Goal: Information Seeking & Learning: Learn about a topic

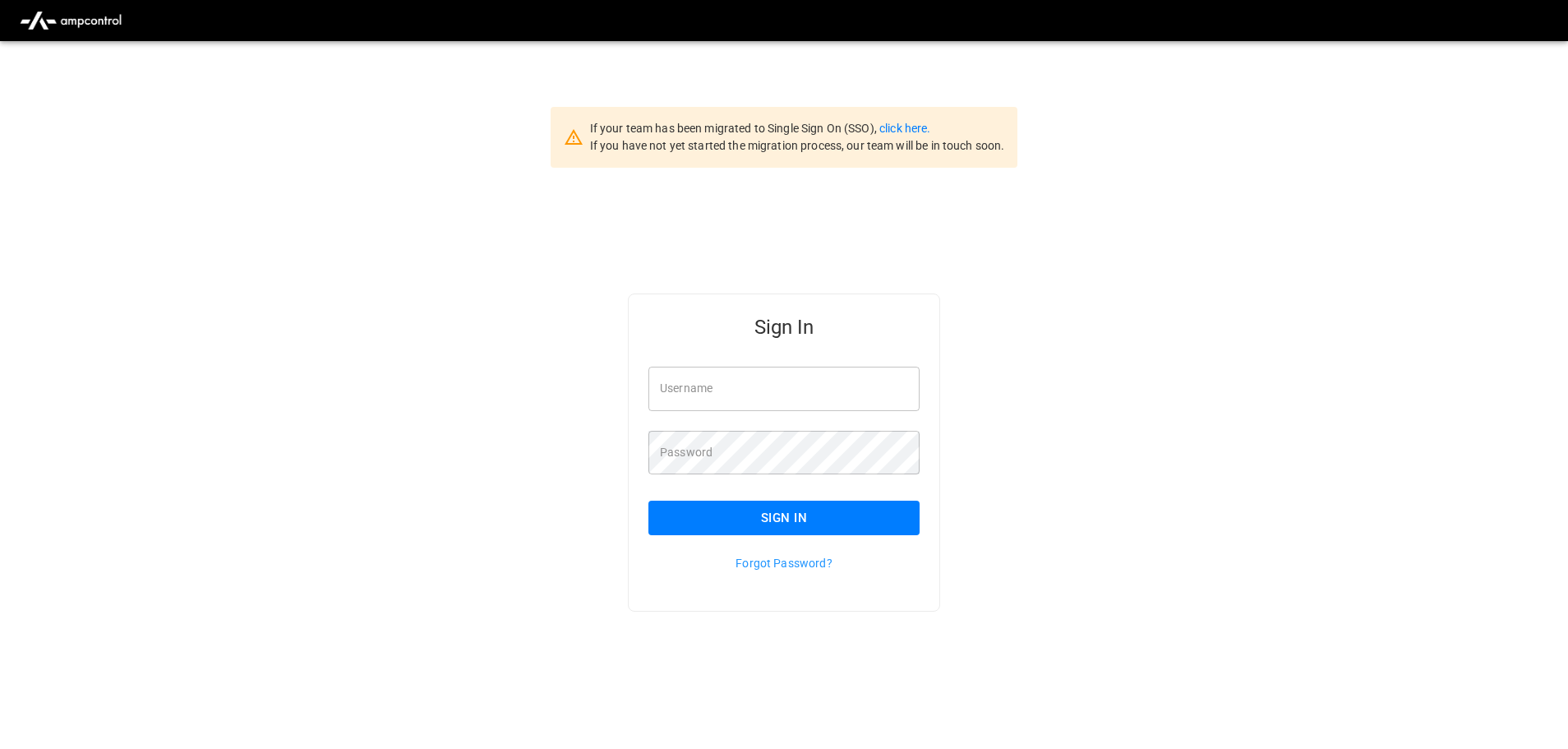
type input "**********"
click at [779, 385] on input "**********" at bounding box center [783, 388] width 271 height 44
click at [729, 516] on button "Sign In" at bounding box center [783, 518] width 271 height 34
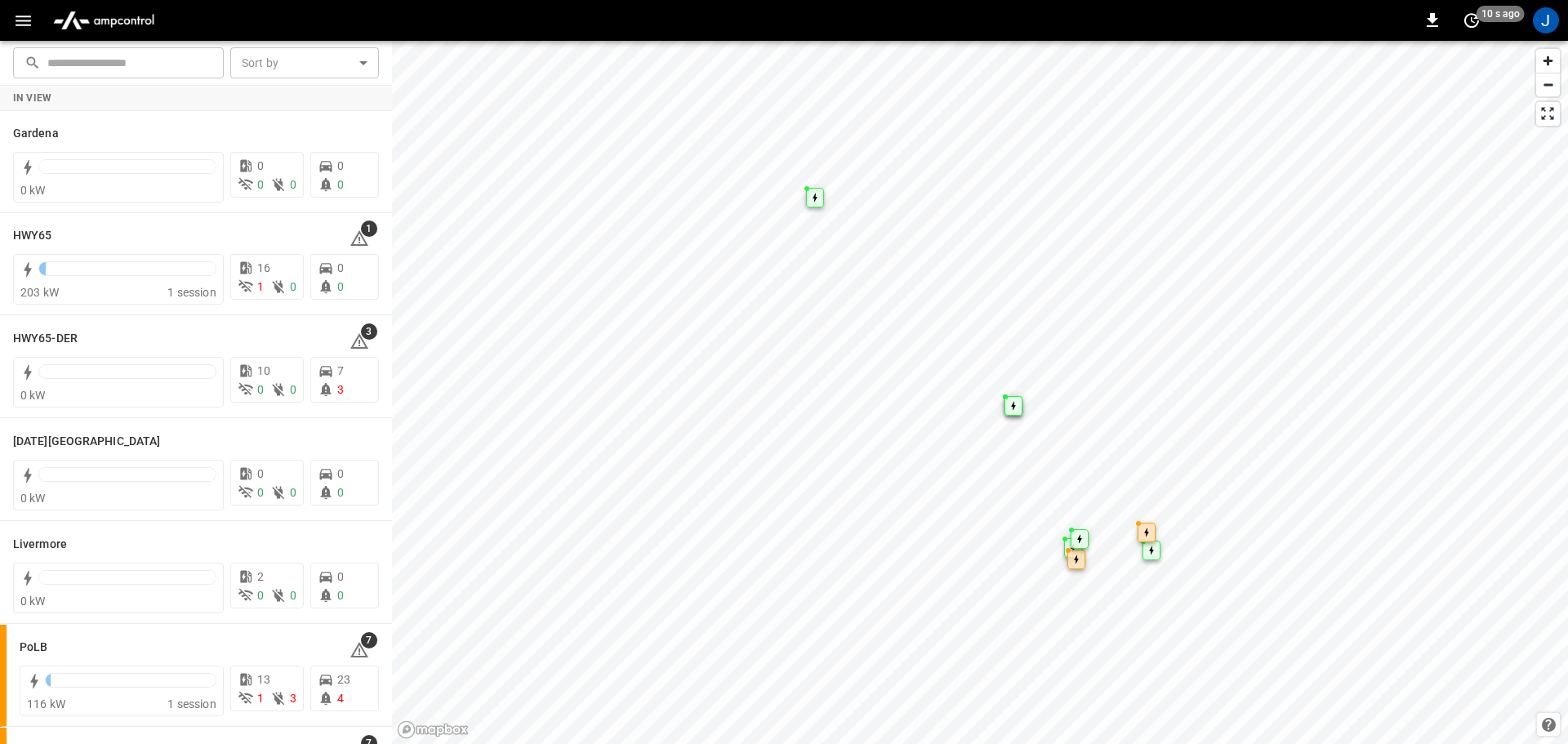
click at [22, 21] on icon "button" at bounding box center [23, 21] width 16 height 11
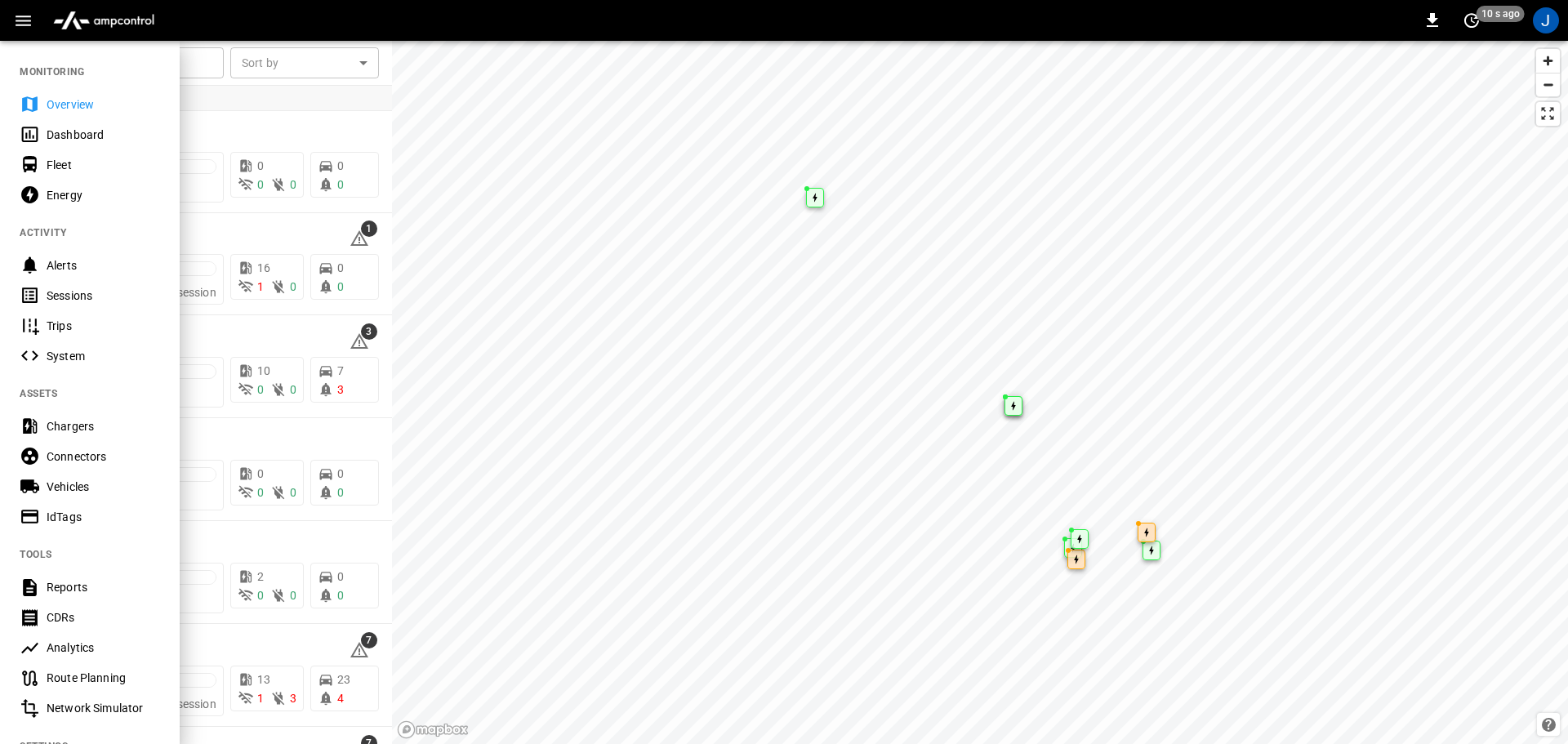
click at [72, 138] on div "Dashboard" at bounding box center [103, 135] width 113 height 17
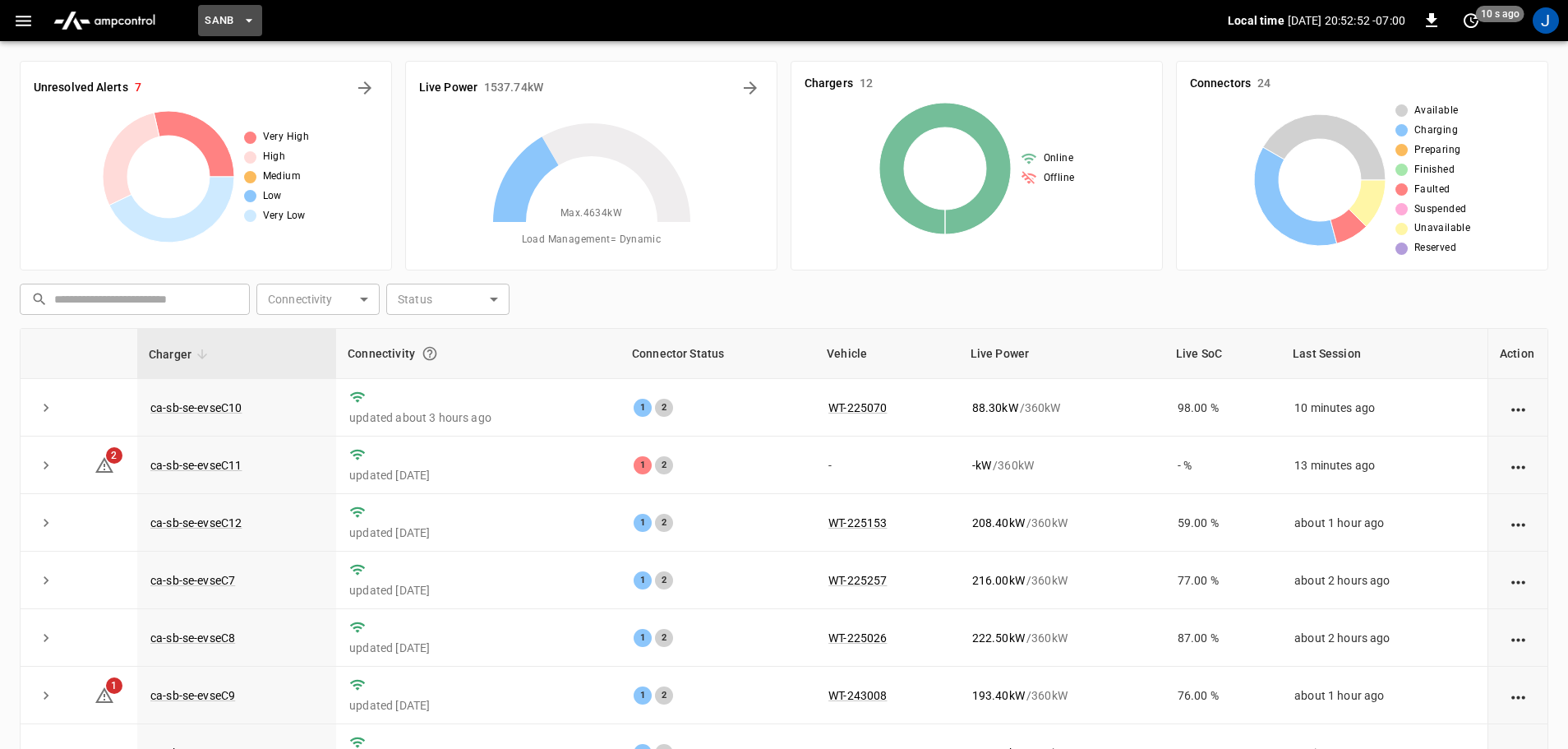
click at [245, 21] on icon "button" at bounding box center [249, 21] width 17 height 17
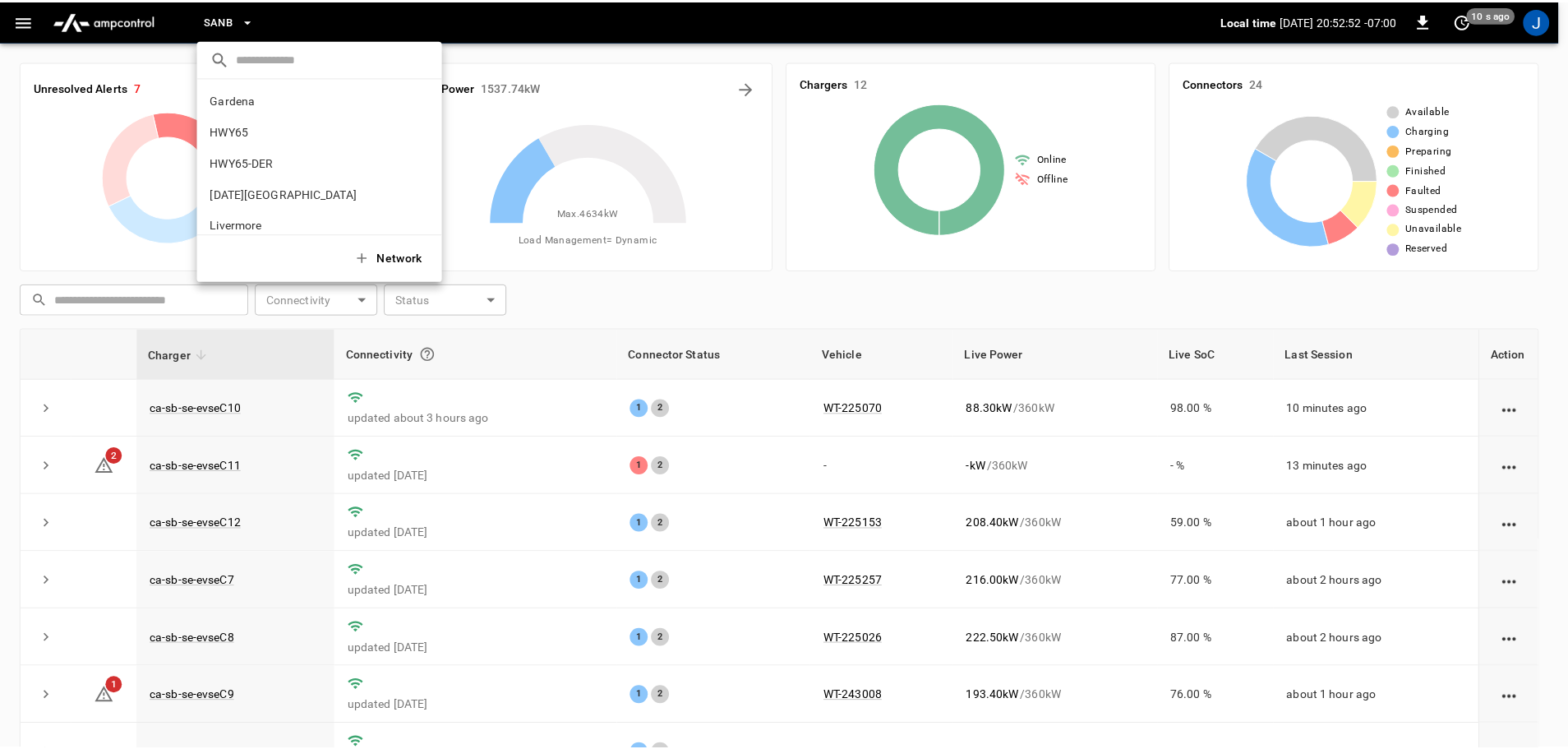
scroll to position [138, 0]
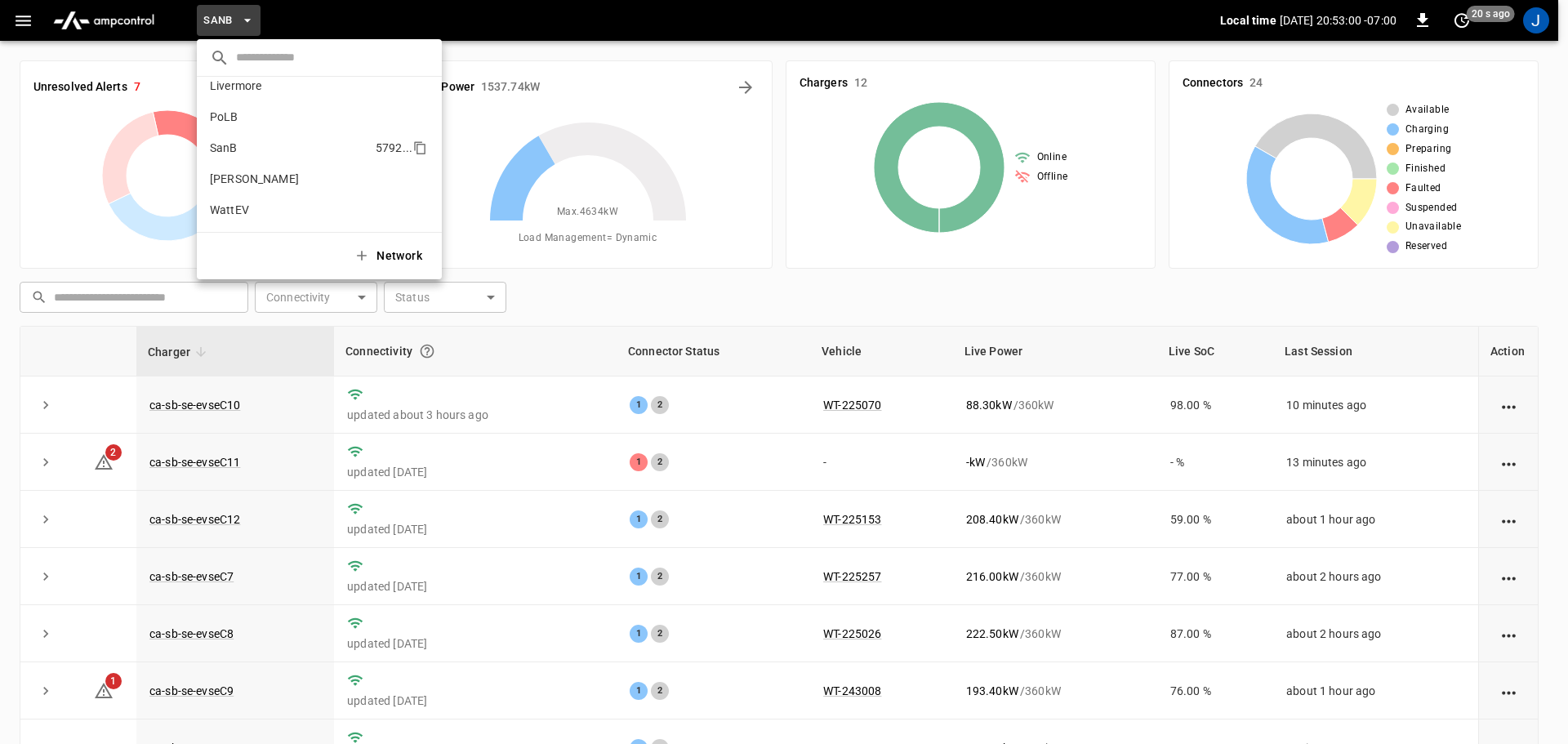
click at [237, 149] on p "SanB" at bounding box center [289, 148] width 159 height 17
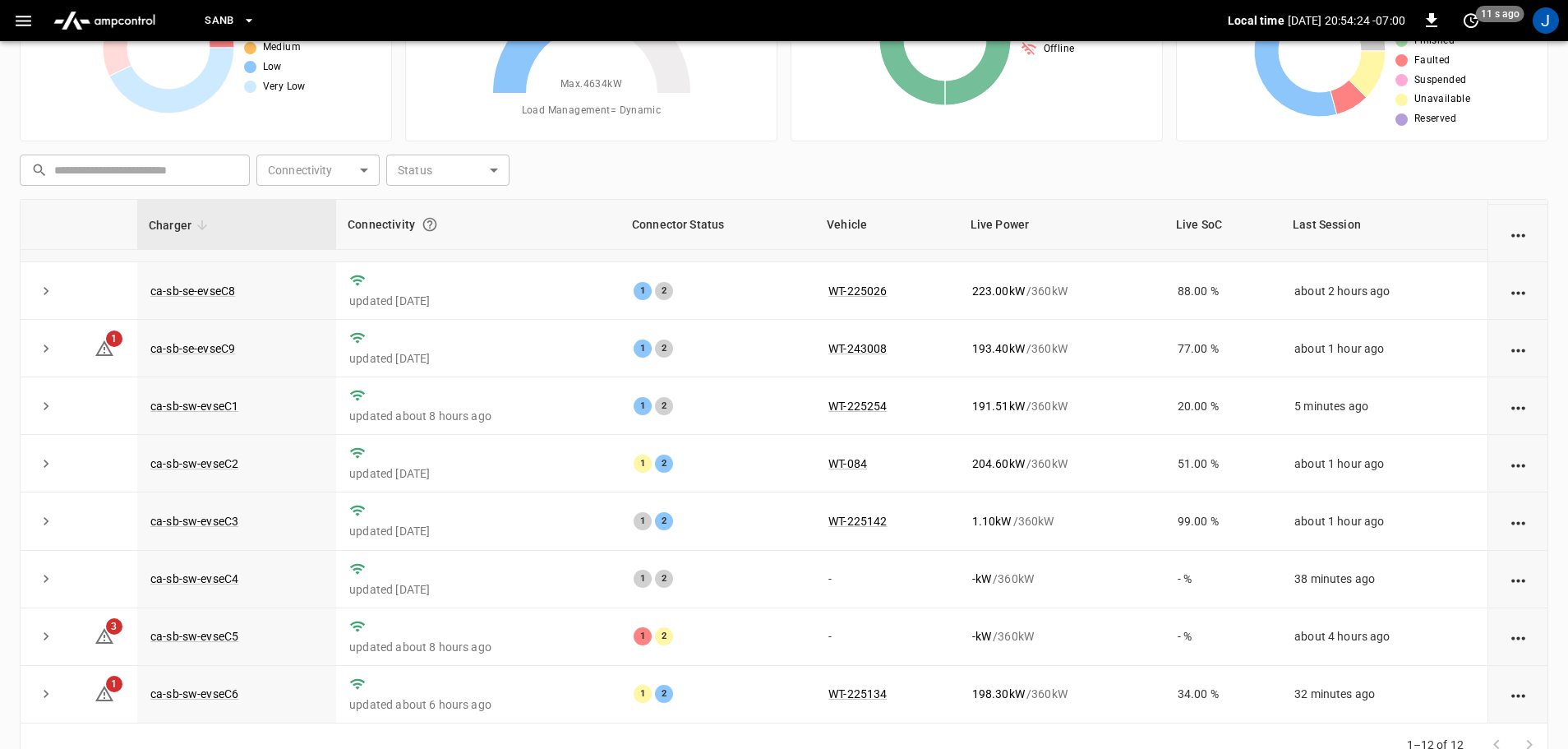
scroll to position [167, 0]
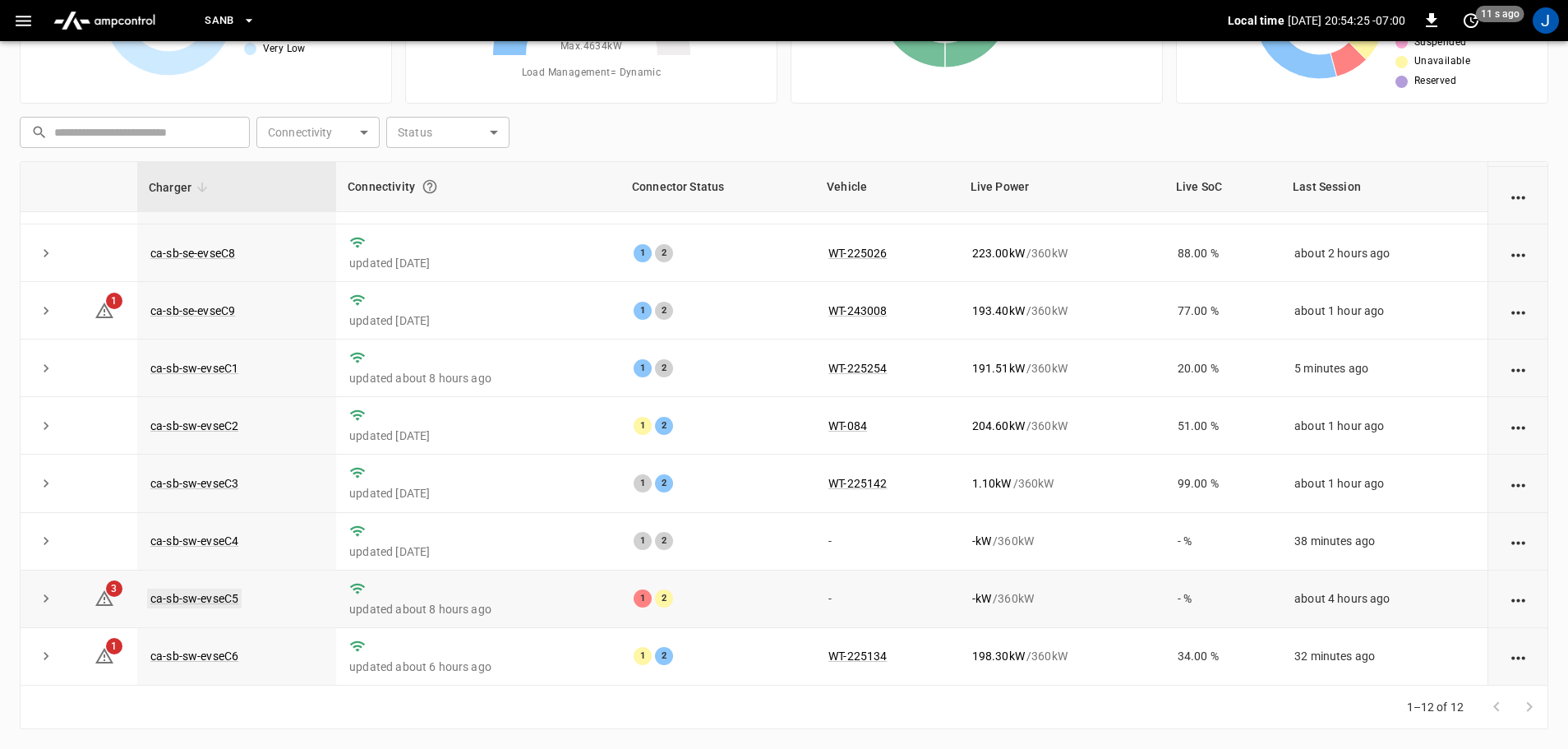
click at [223, 595] on link "ca-sb-sw-evseC5" at bounding box center [194, 599] width 95 height 20
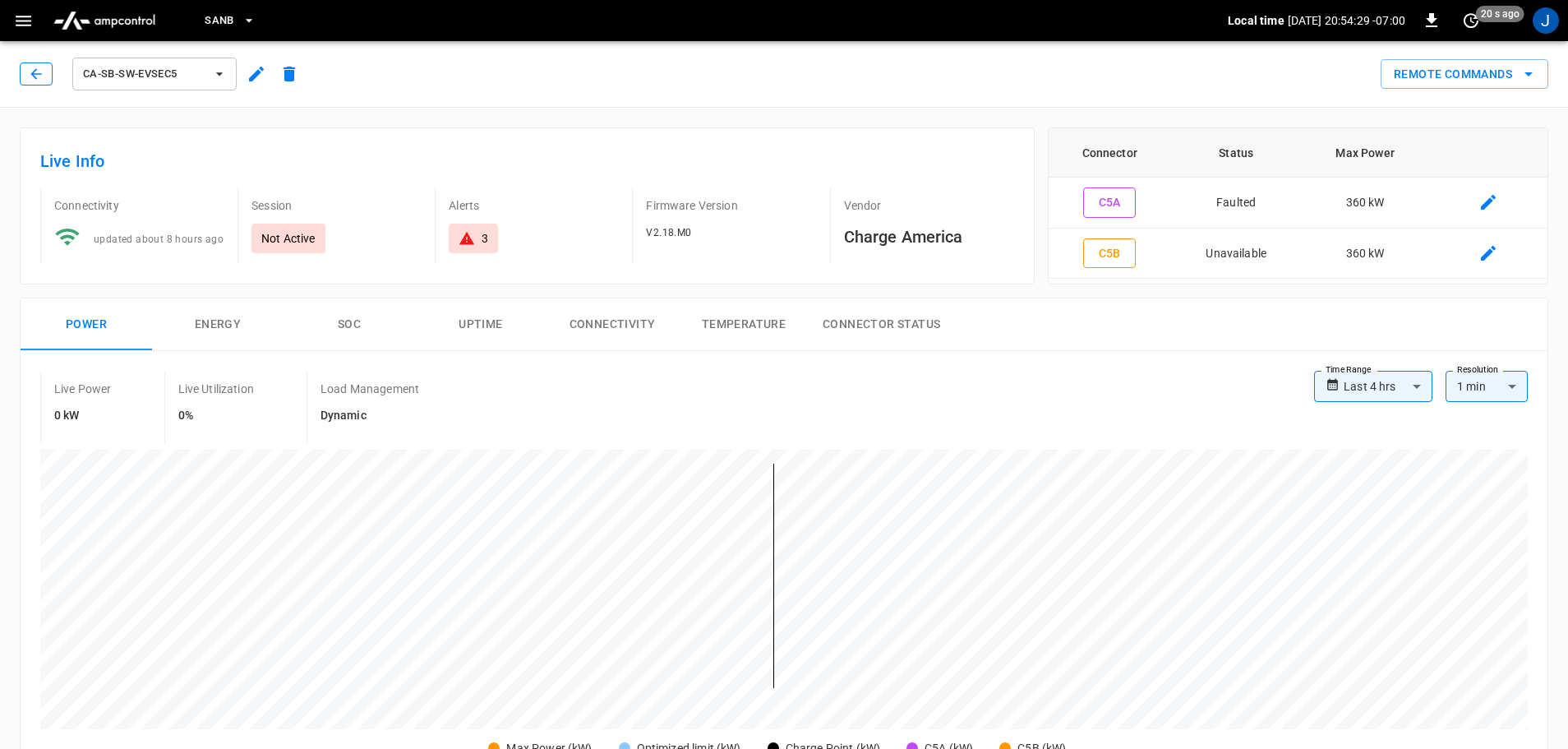
click at [35, 77] on icon "button" at bounding box center [35, 73] width 11 height 11
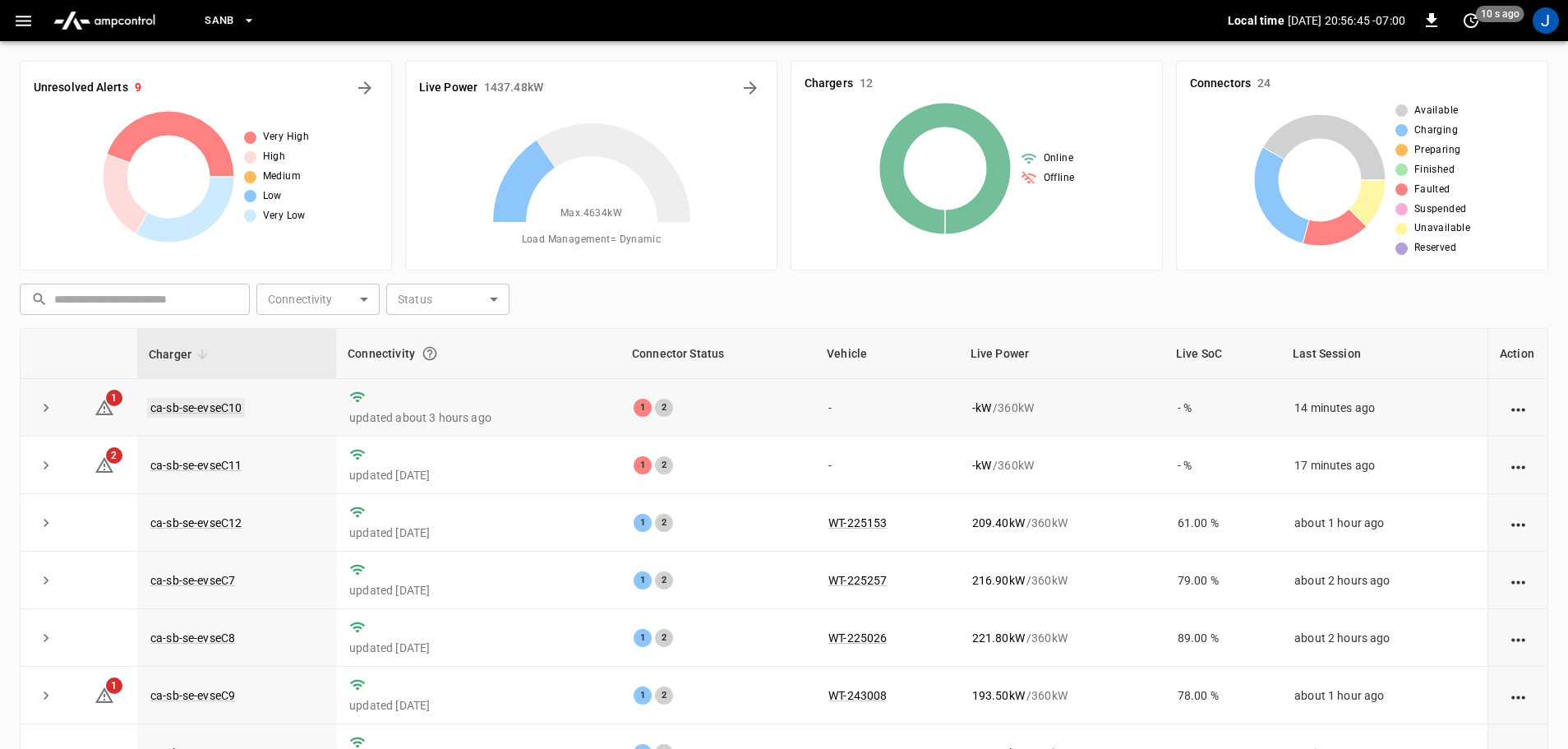
click at [200, 408] on link "ca-sb-se-evseC10" at bounding box center [195, 408] width 98 height 20
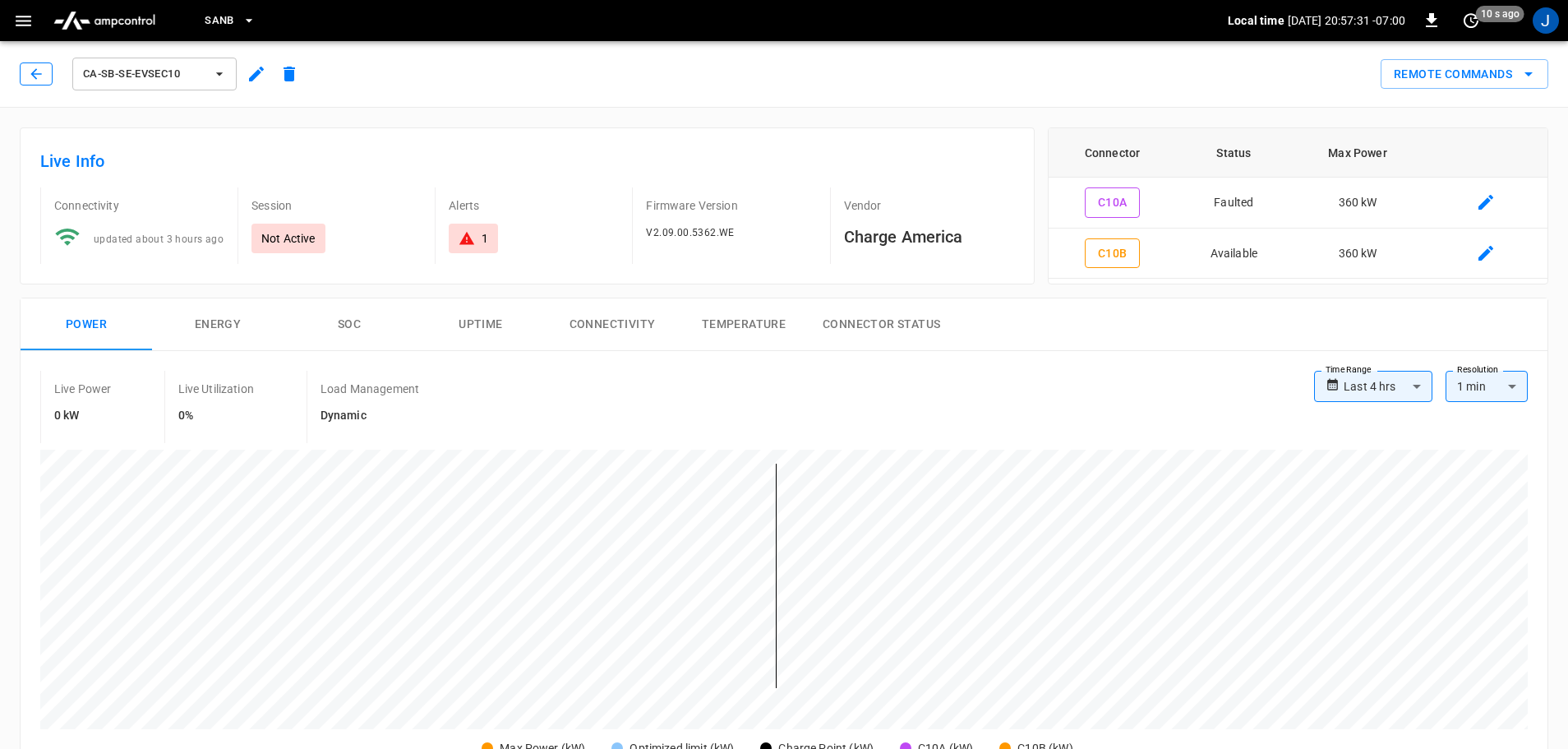
click at [29, 66] on icon "button" at bounding box center [36, 74] width 17 height 17
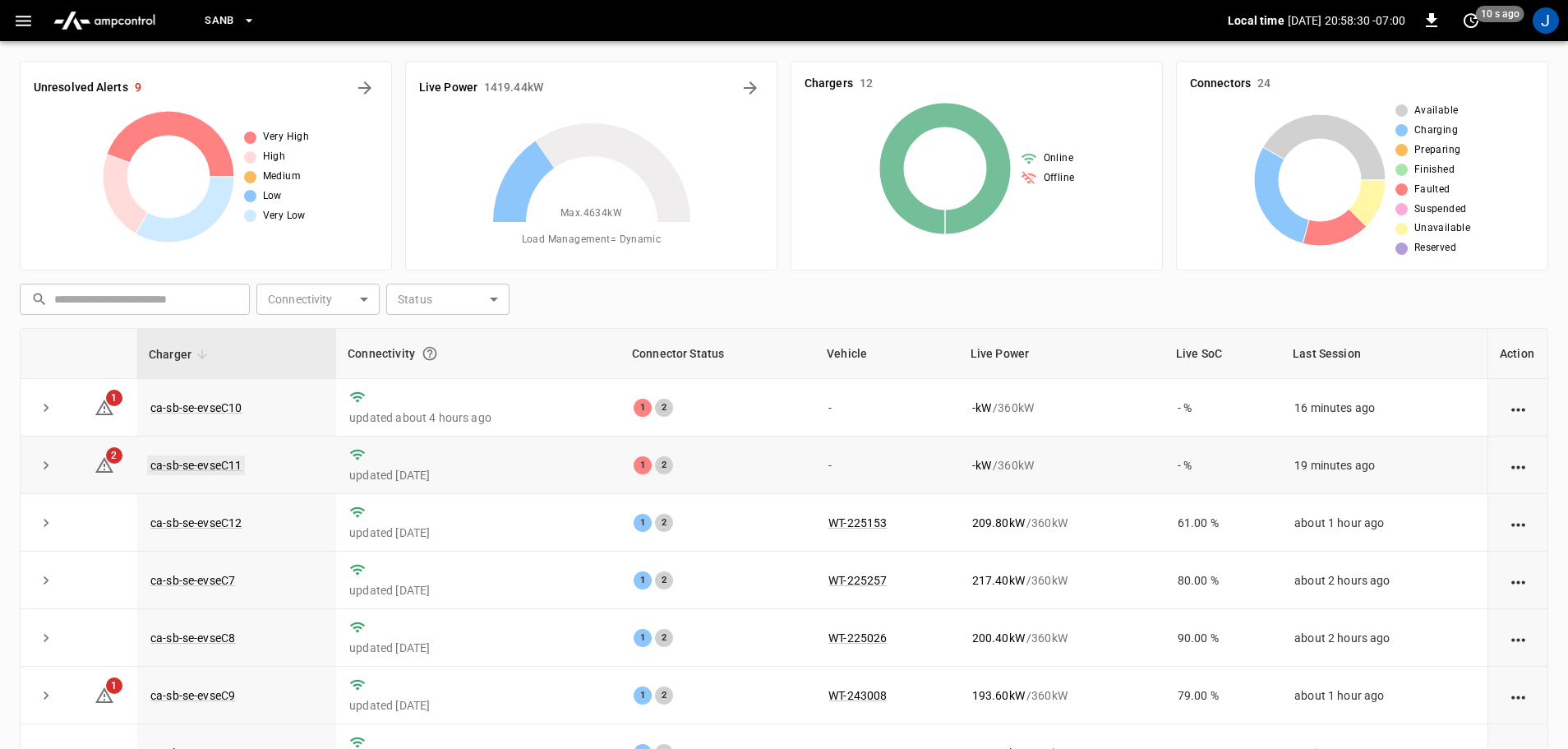
click at [200, 468] on link "ca-sb-se-evseC11" at bounding box center [195, 466] width 98 height 20
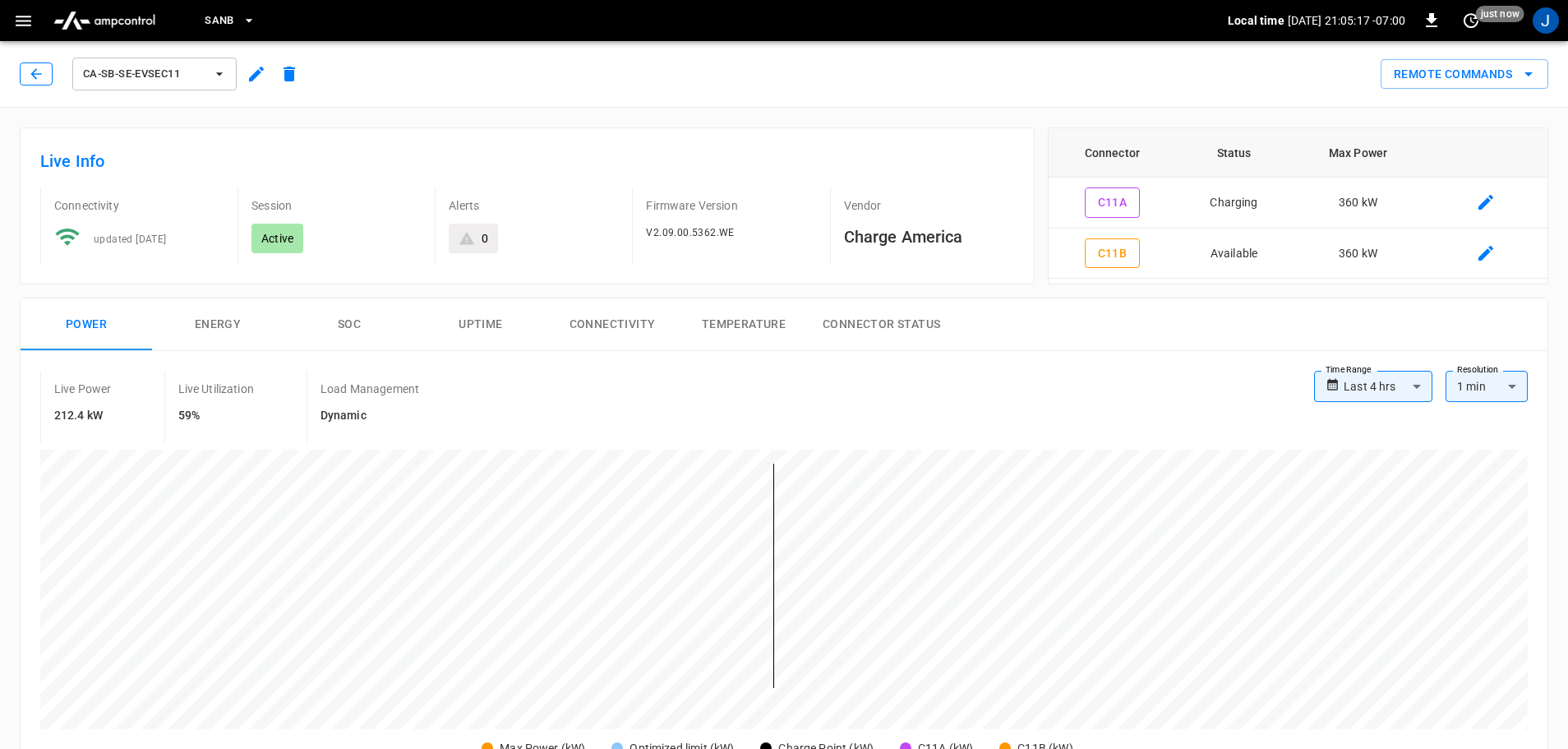
click at [36, 74] on icon "button" at bounding box center [36, 74] width 17 height 17
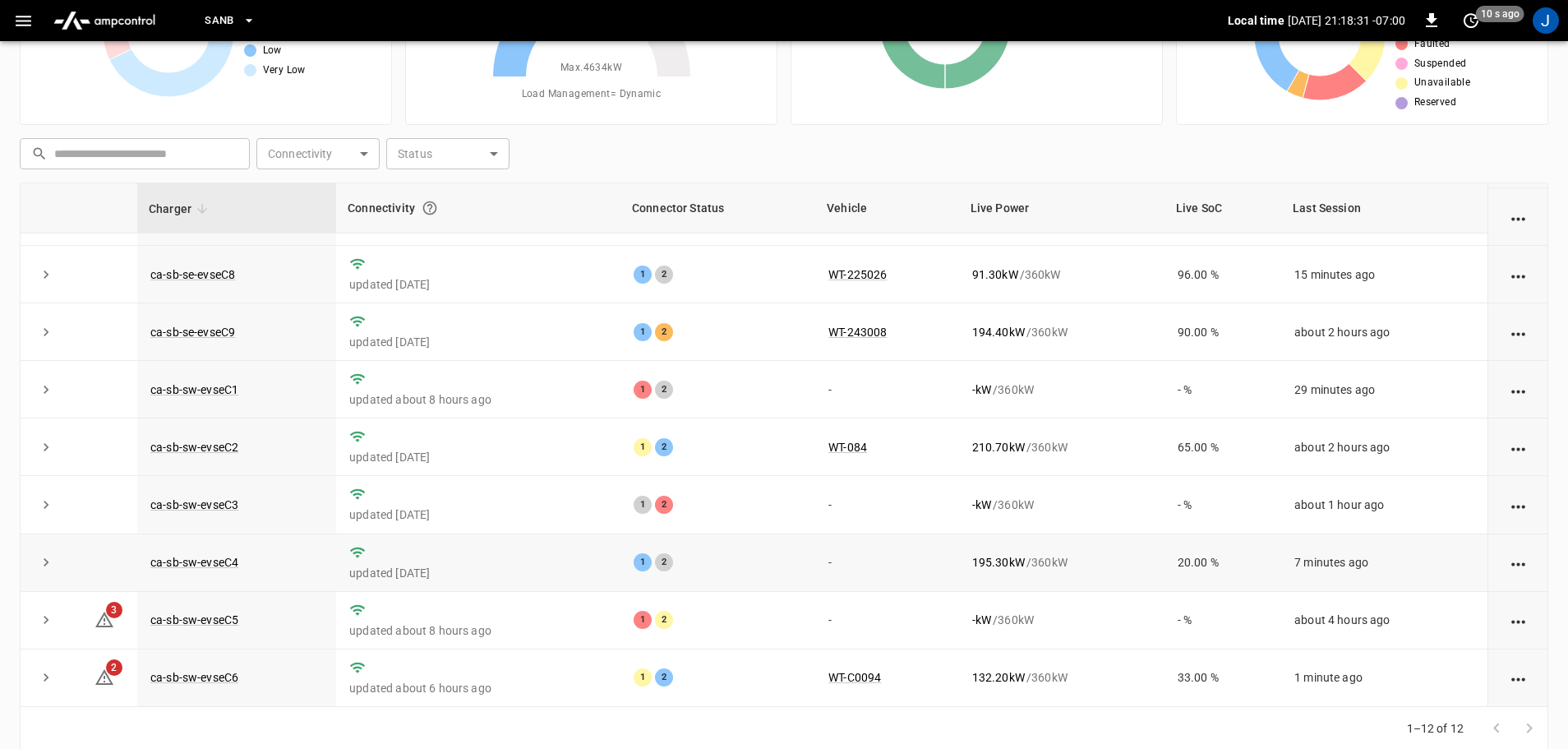
scroll to position [164, 0]
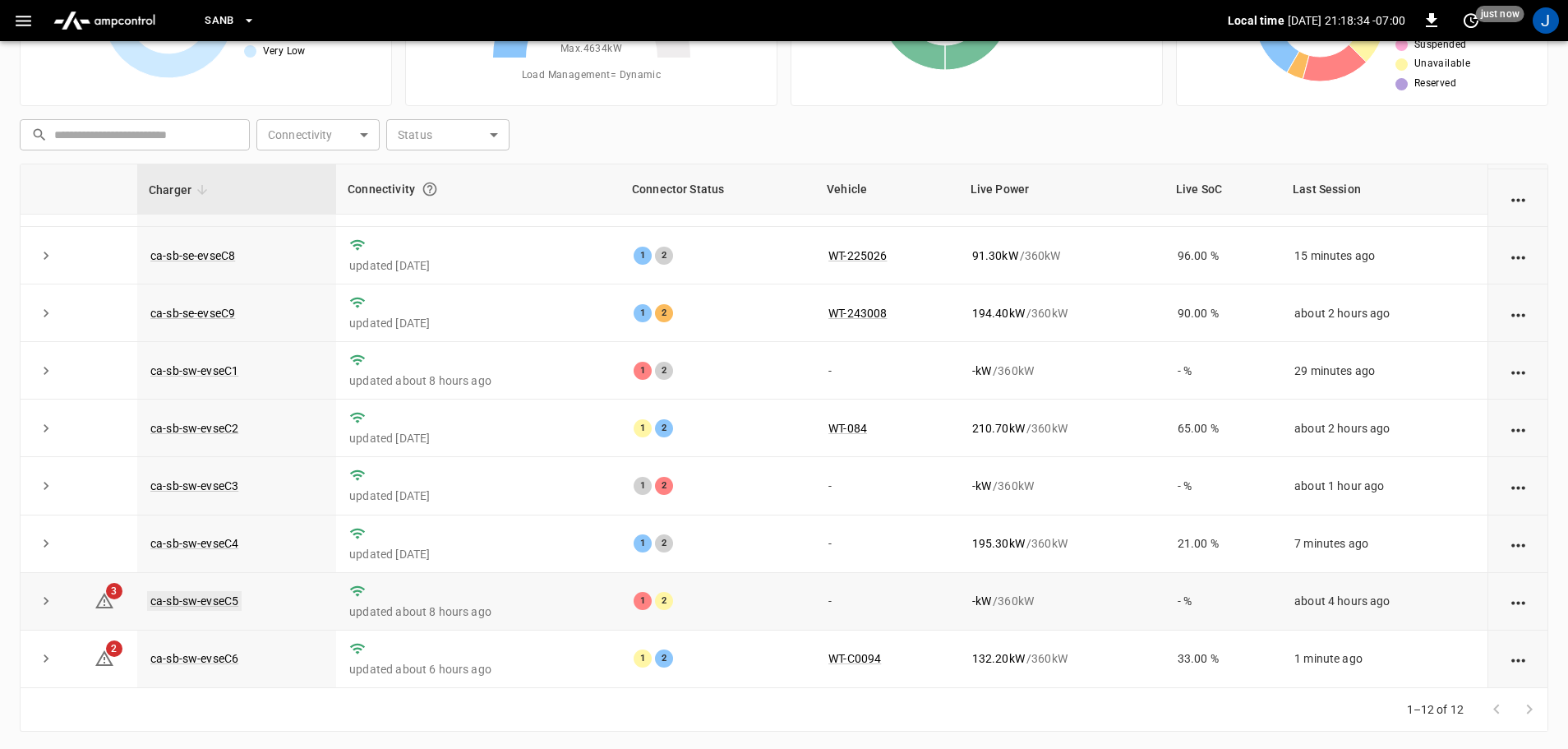
click at [219, 594] on link "ca-sb-sw-evseC5" at bounding box center [194, 601] width 95 height 20
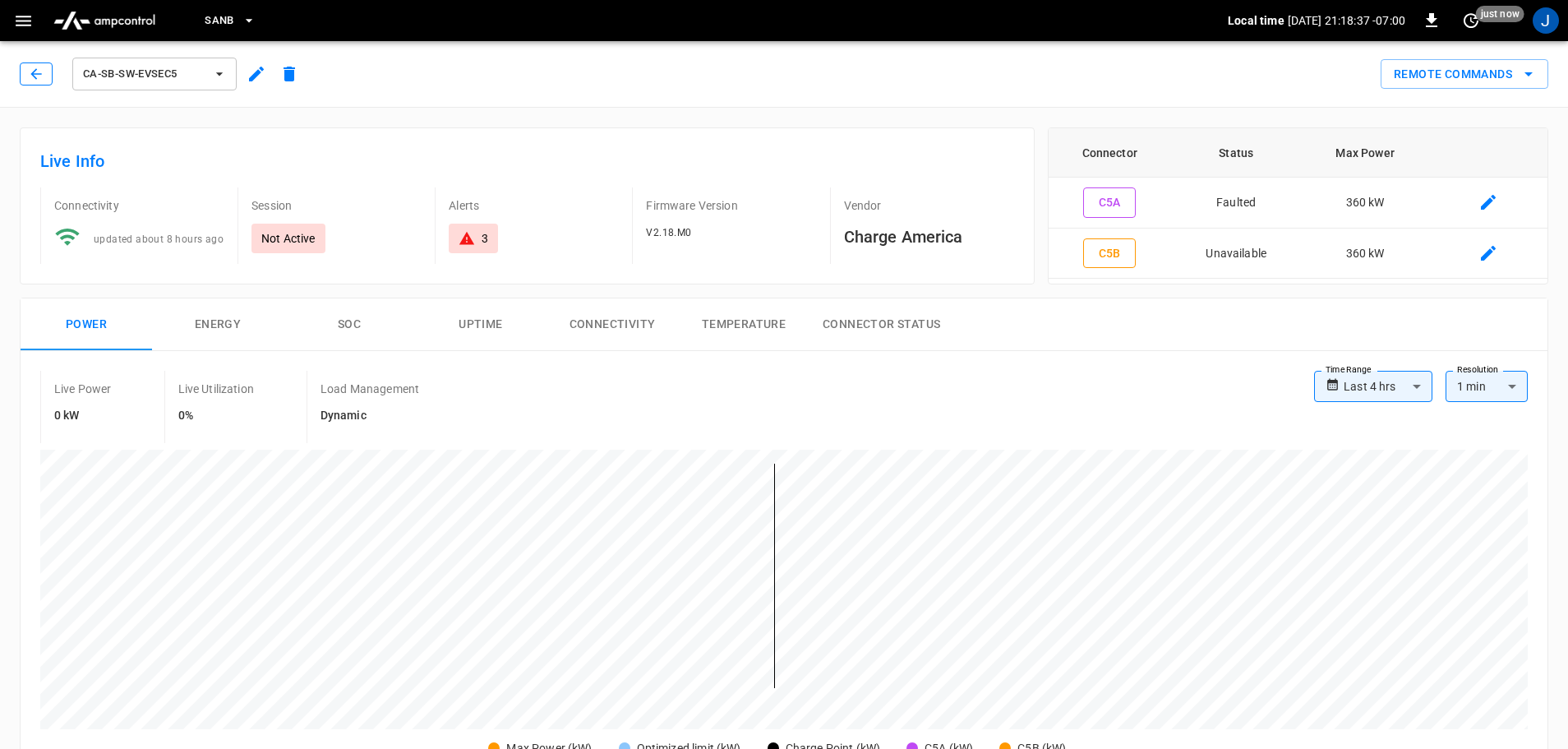
click at [35, 75] on icon "button" at bounding box center [36, 74] width 17 height 17
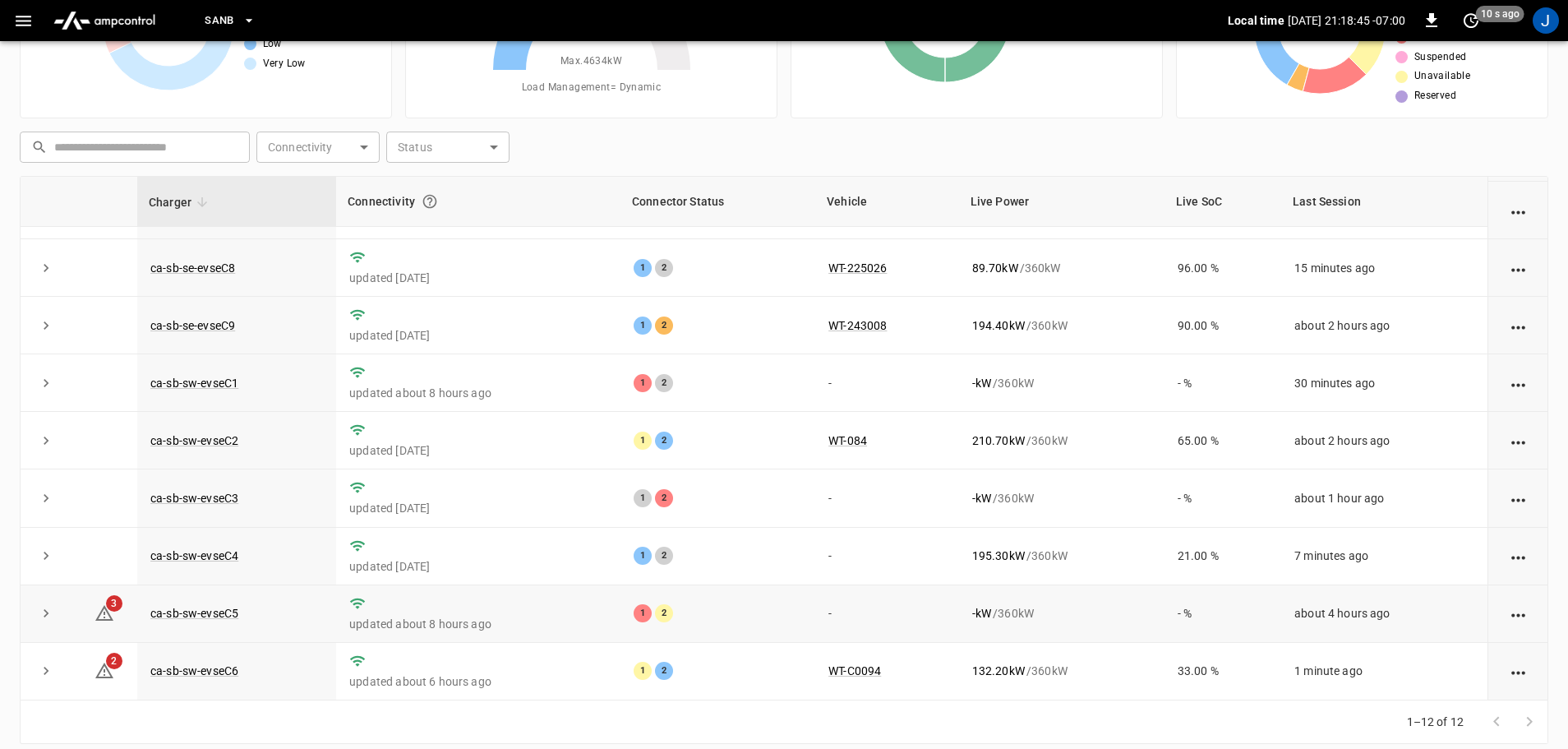
scroll to position [167, 0]
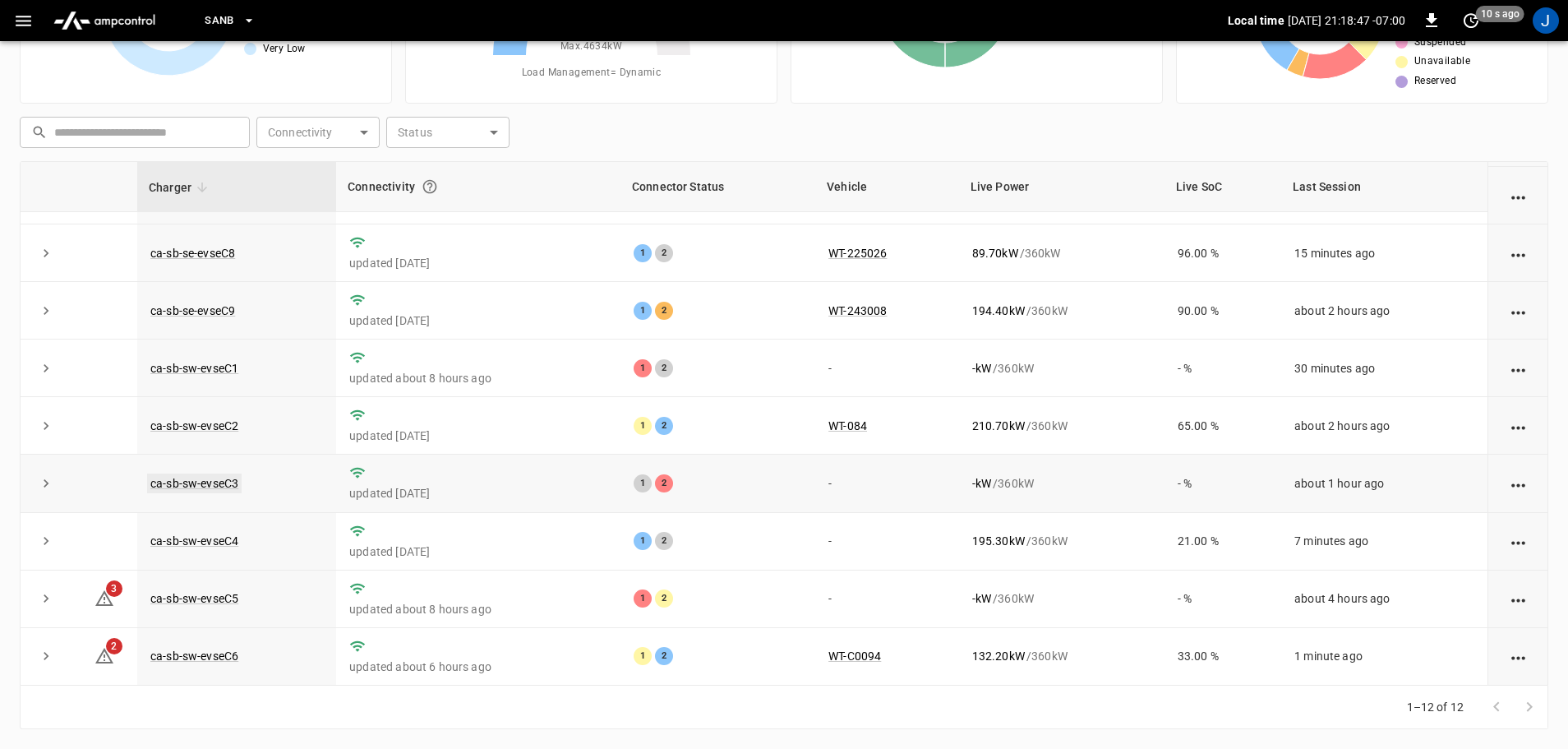
click at [173, 481] on link "ca-sb-sw-evseC3" at bounding box center [194, 484] width 95 height 20
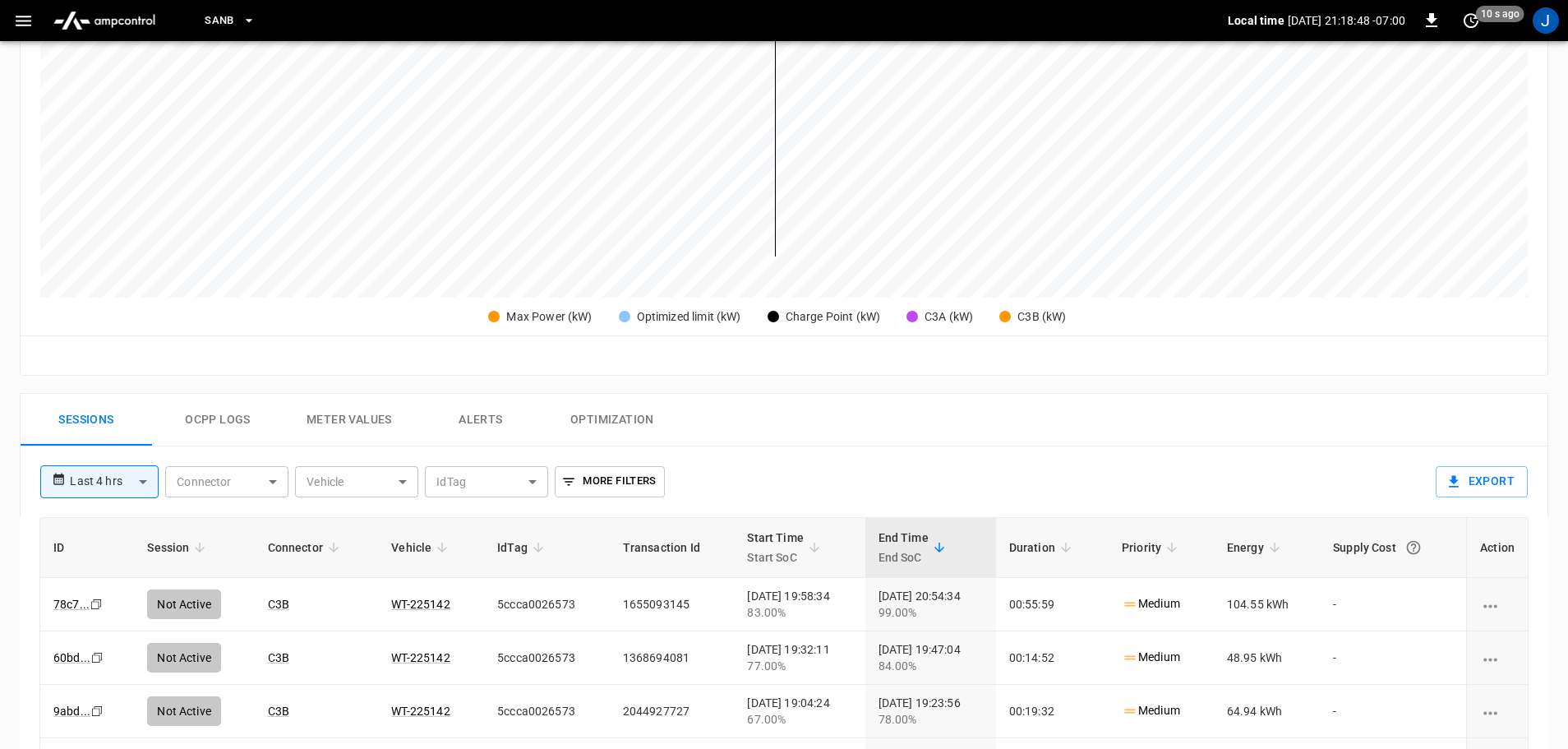
scroll to position [575, 0]
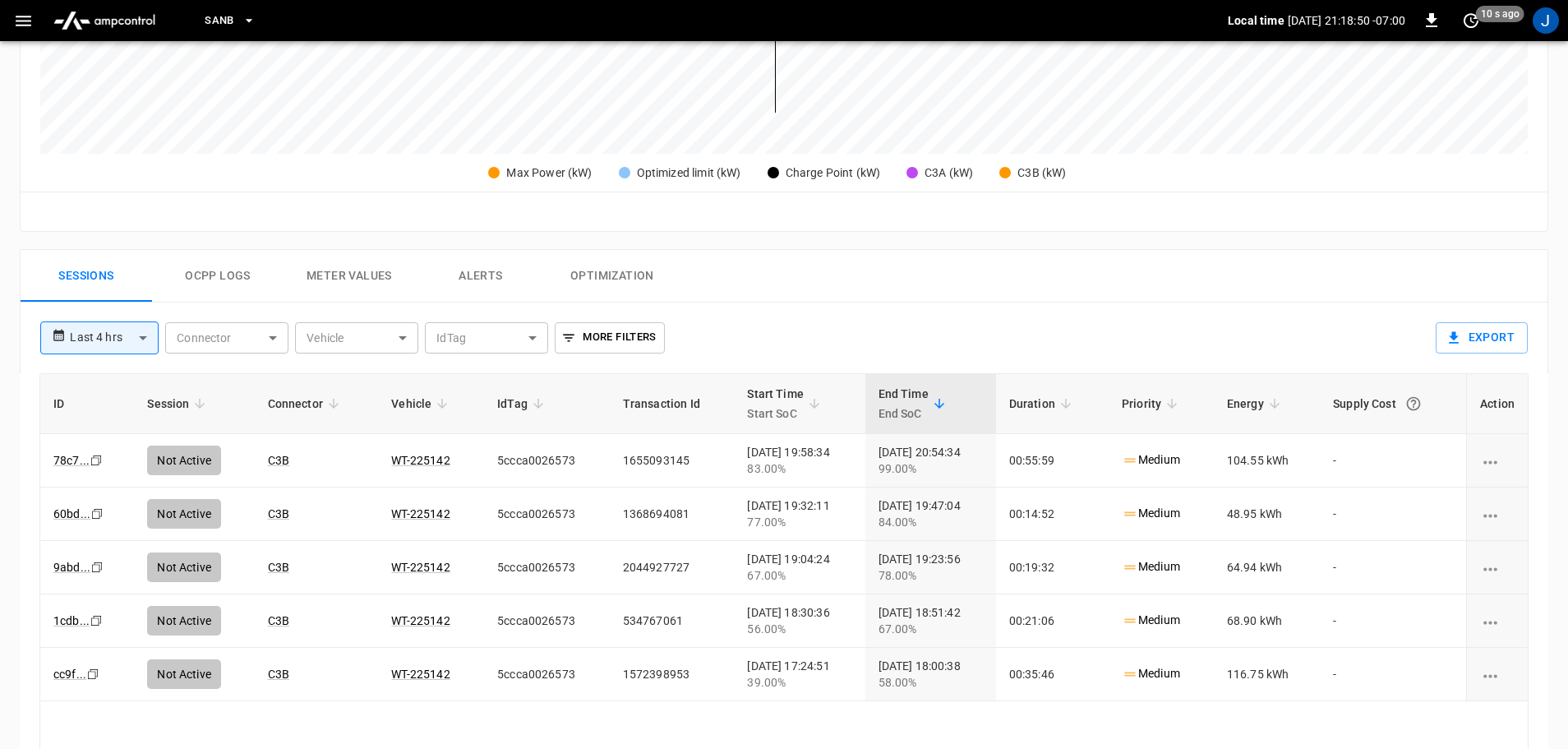
click at [948, 457] on div "[DATE] 20:54:34 99.00%" at bounding box center [931, 460] width 104 height 33
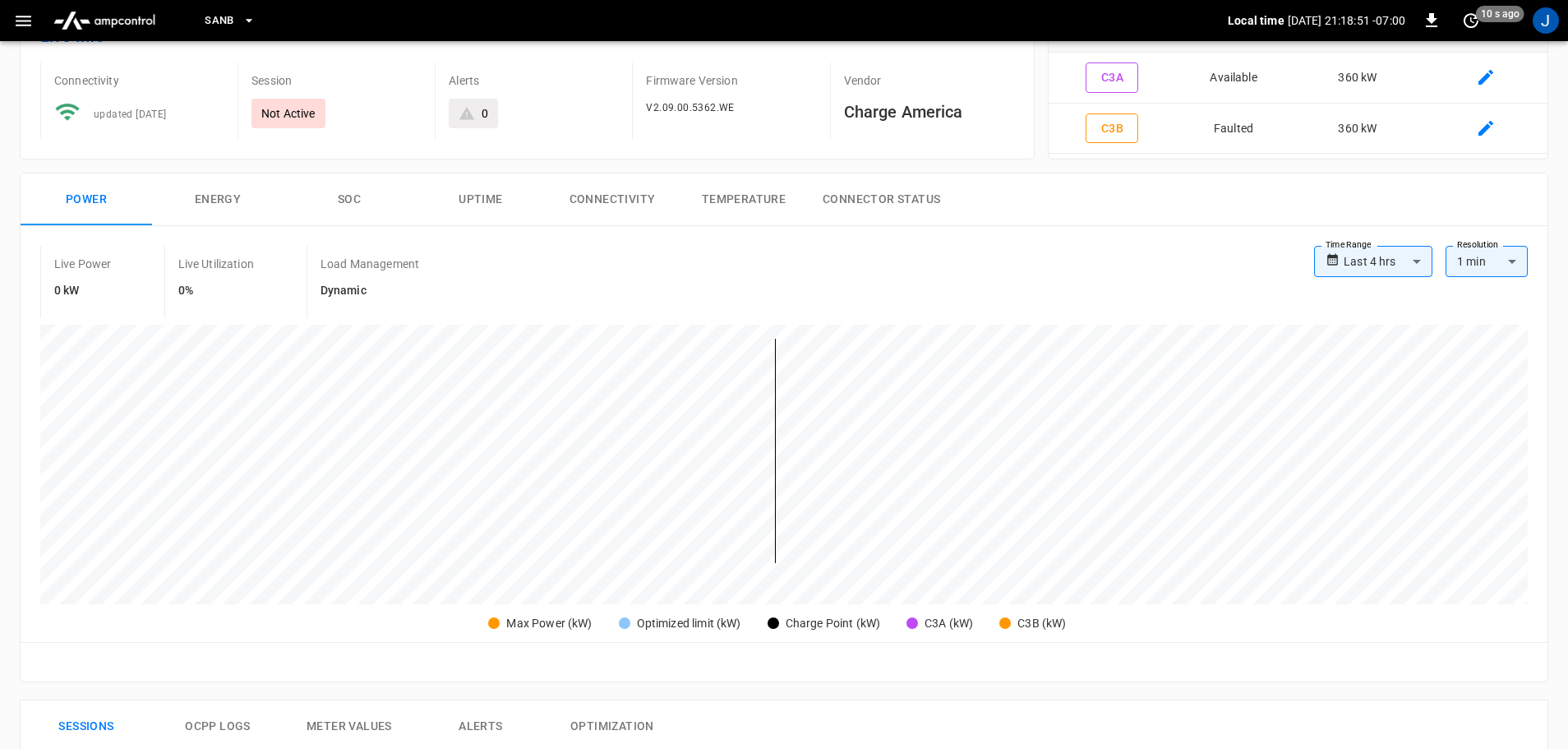
scroll to position [0, 0]
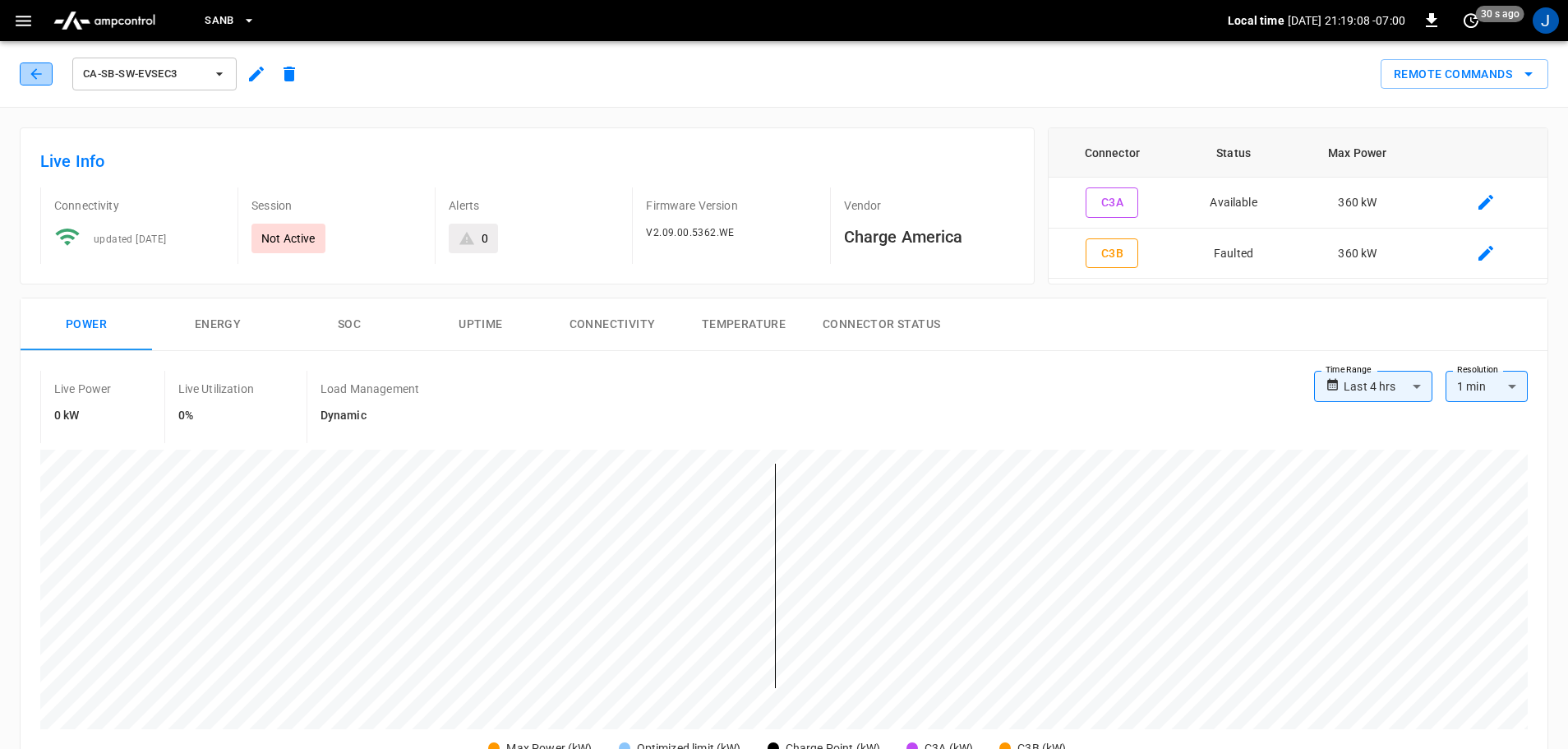
click at [48, 66] on button "button" at bounding box center [36, 73] width 33 height 23
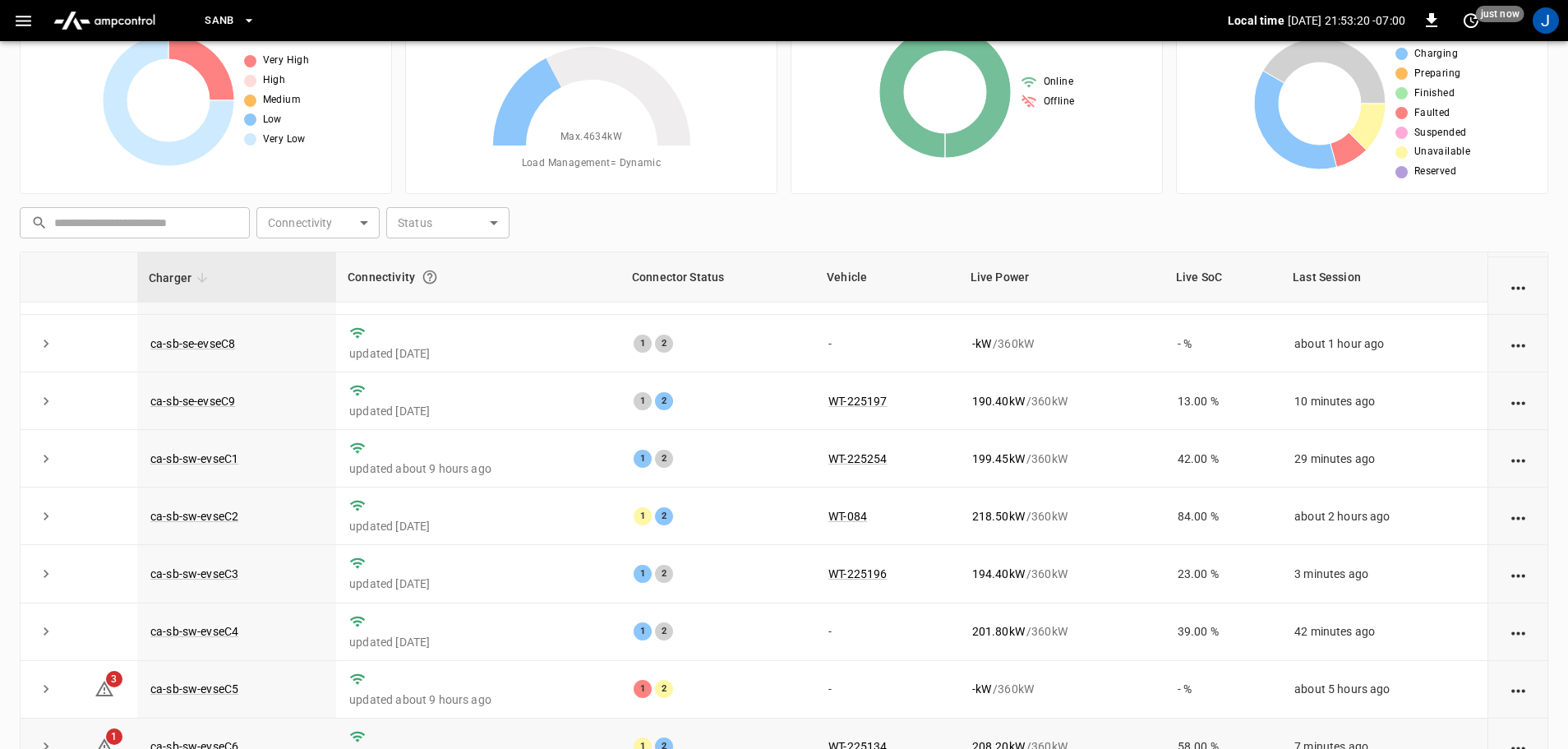
scroll to position [167, 0]
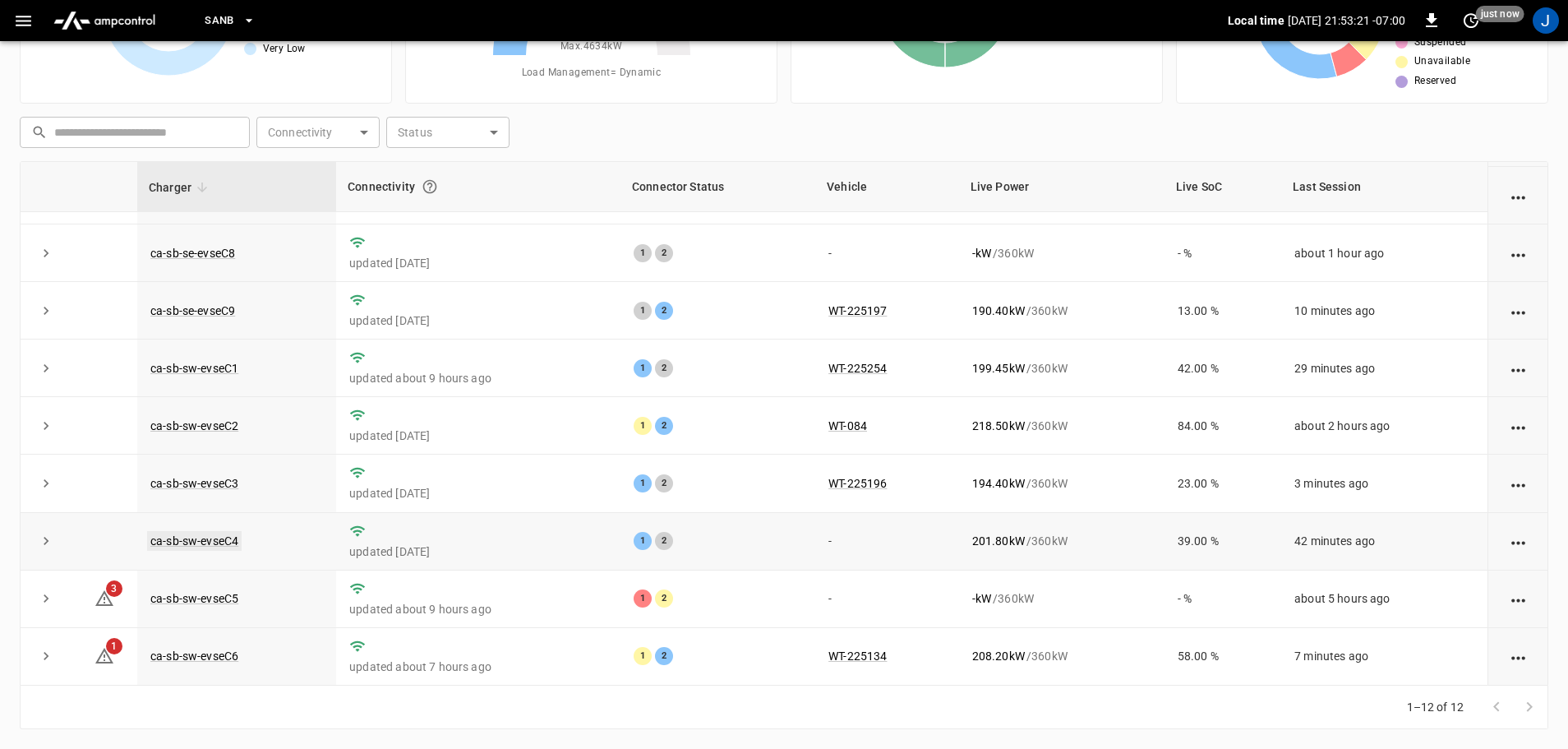
click at [205, 539] on link "ca-sb-sw-evseC4" at bounding box center [194, 541] width 95 height 20
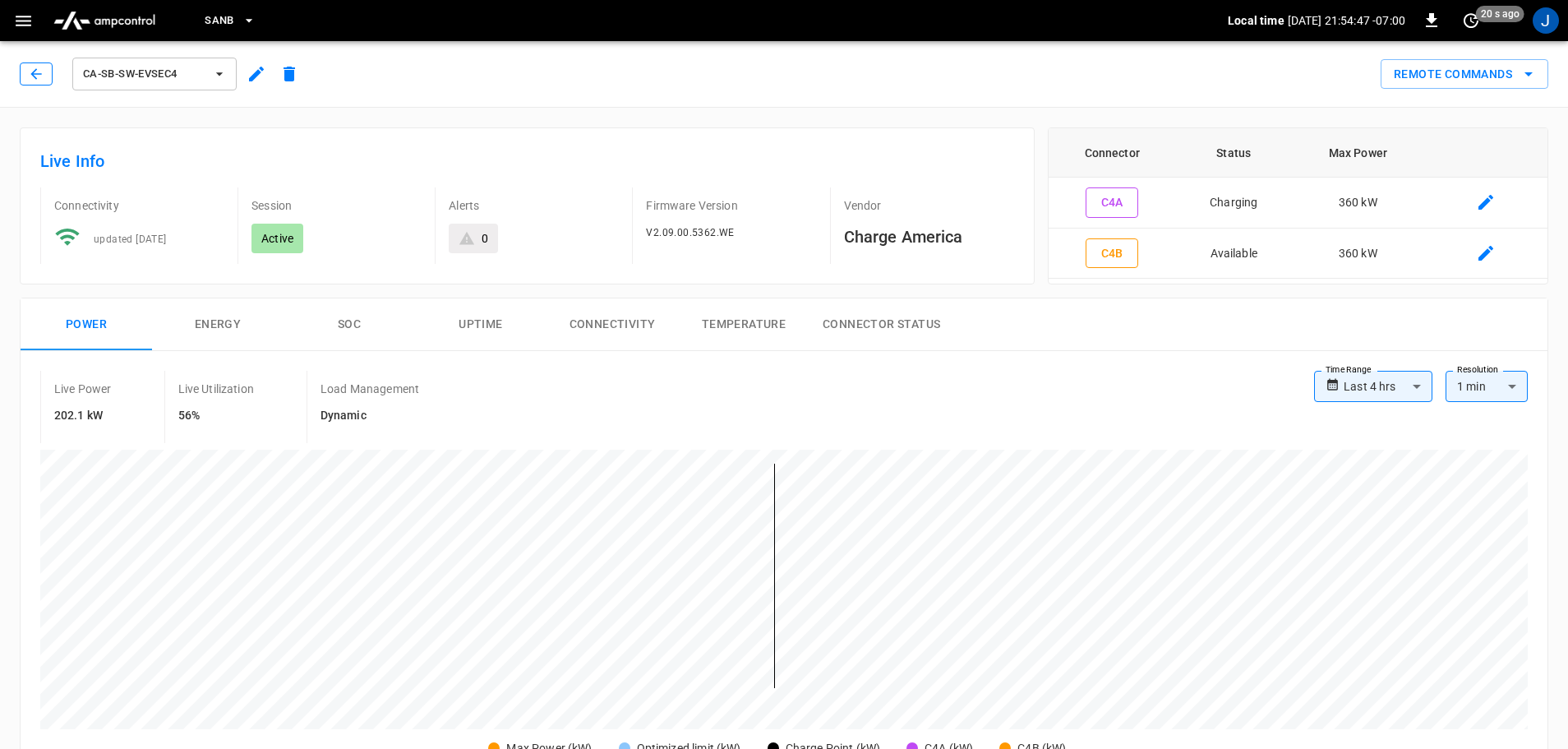
click at [30, 70] on icon "button" at bounding box center [36, 74] width 17 height 17
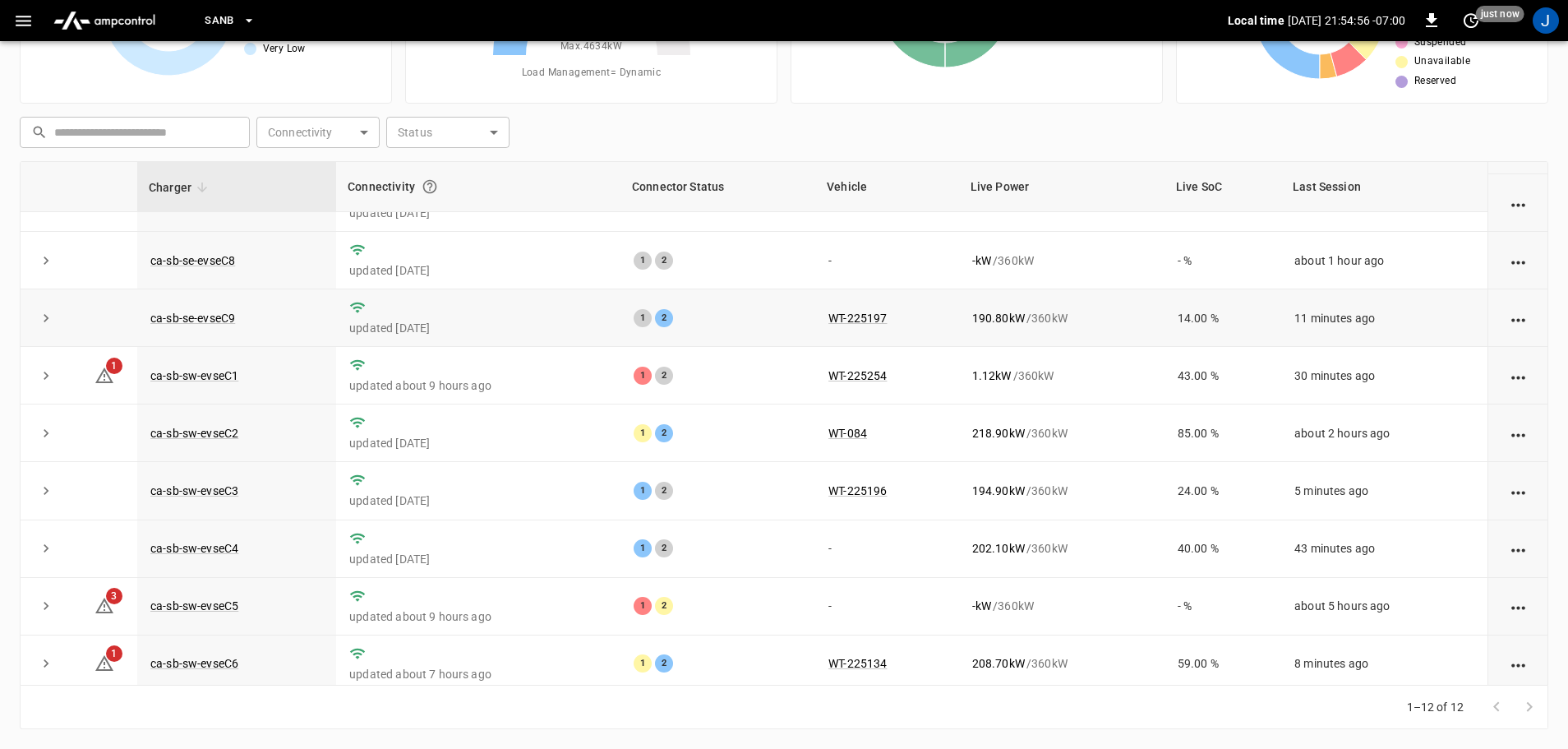
scroll to position [227, 0]
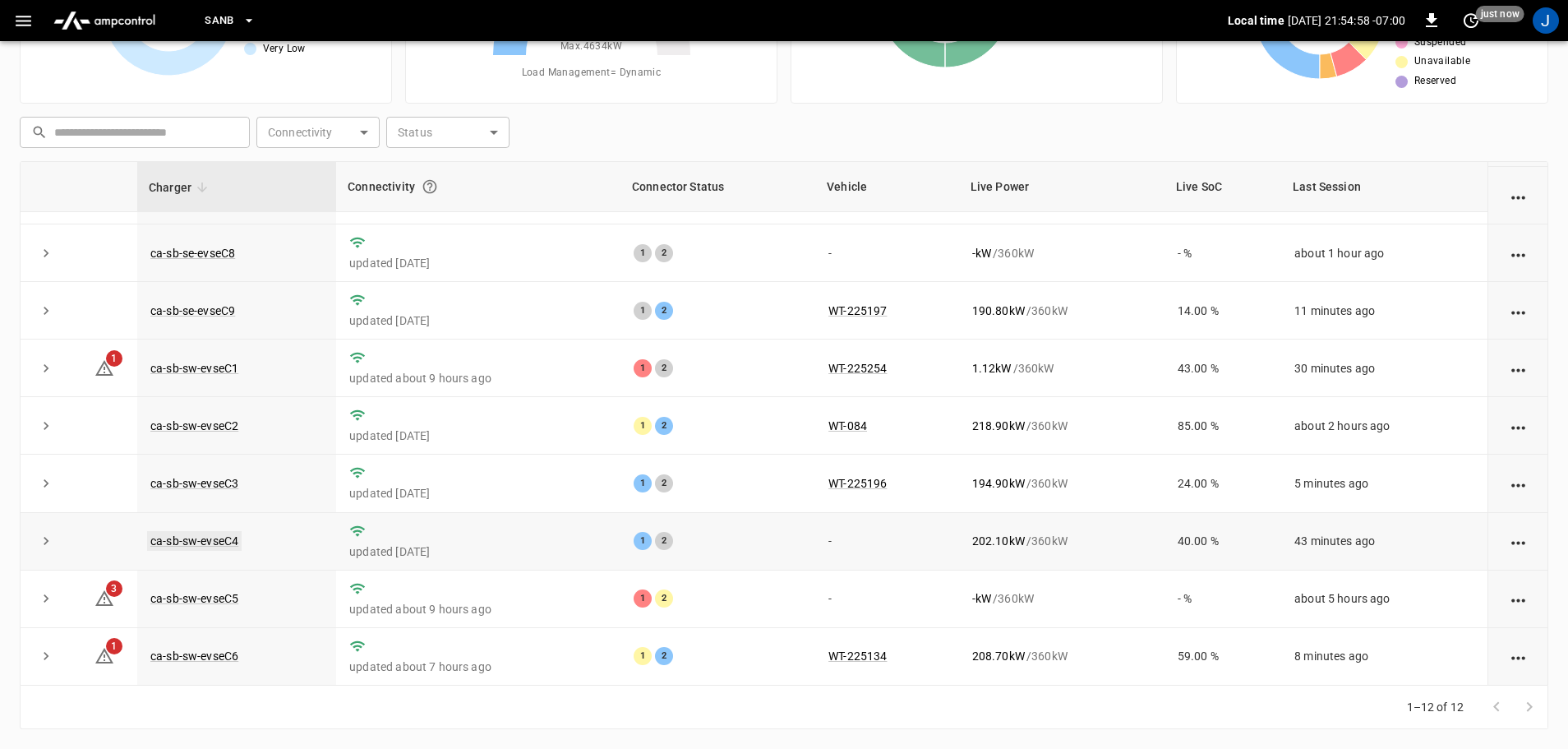
click at [219, 544] on link "ca-sb-sw-evseC4" at bounding box center [194, 541] width 95 height 20
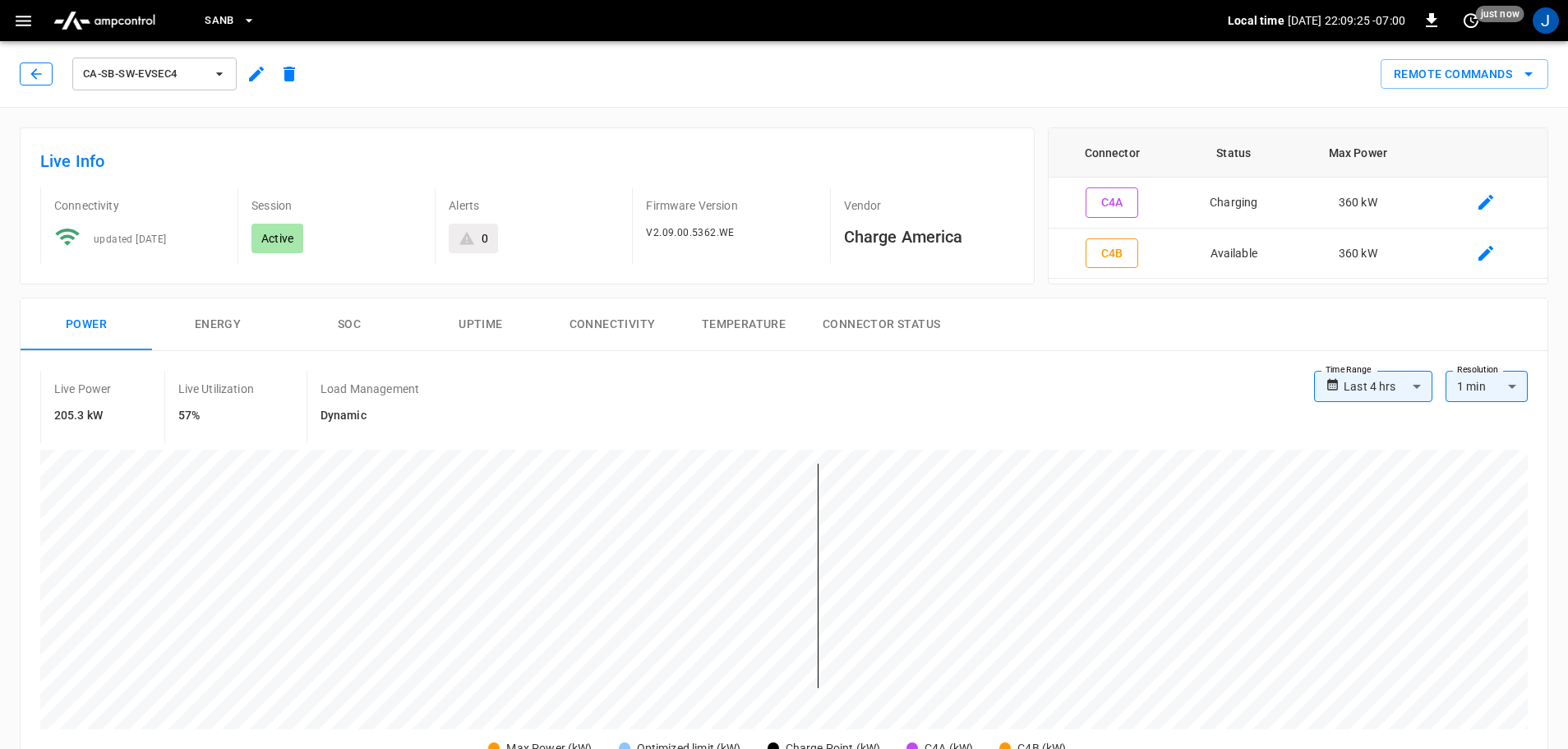
click at [33, 75] on icon "button" at bounding box center [35, 73] width 11 height 11
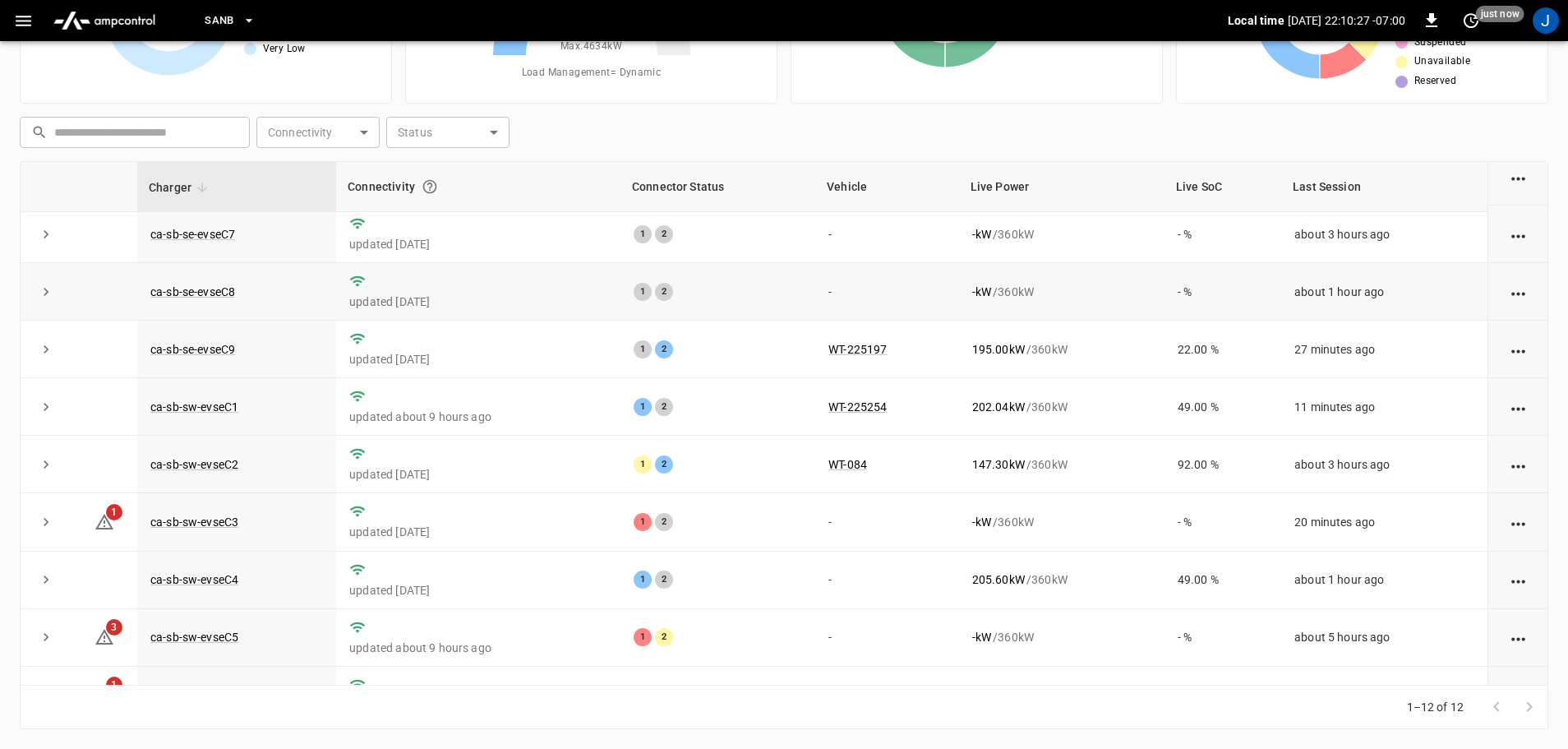
scroll to position [227, 0]
